Goal: Check status

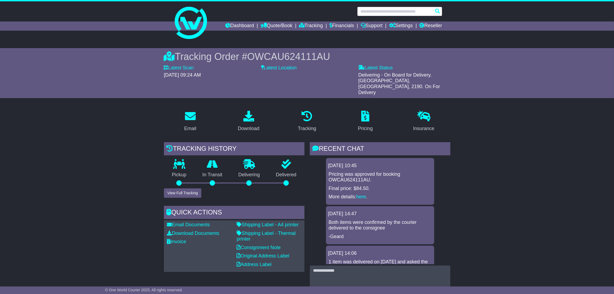
click at [379, 12] on input "text" at bounding box center [399, 11] width 85 height 9
paste input "**********"
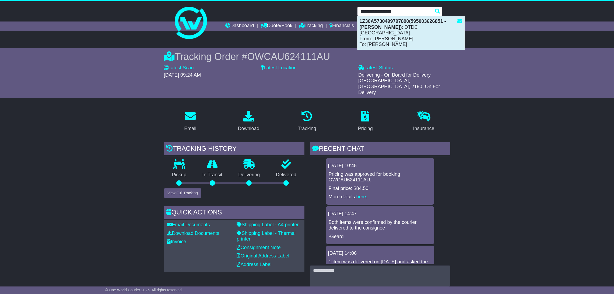
click at [394, 28] on div "1Z30A5730499797890(595003626851 - Reny Castree) : DTDC Australia From: Reny Cas…" at bounding box center [410, 32] width 107 height 33
type input "**********"
